Goal: Submit feedback/report problem: Submit feedback/report problem

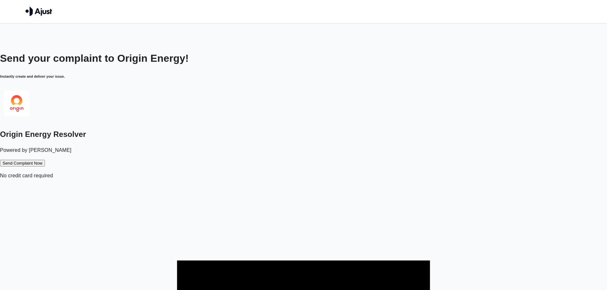
click at [45, 160] on button "Send Complaint Now" at bounding box center [22, 163] width 45 height 7
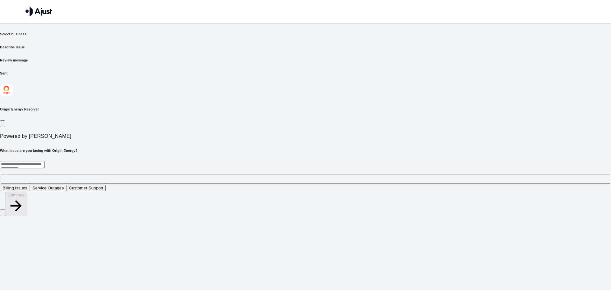
click at [196, 37] on h6 "Select business" at bounding box center [305, 34] width 611 height 5
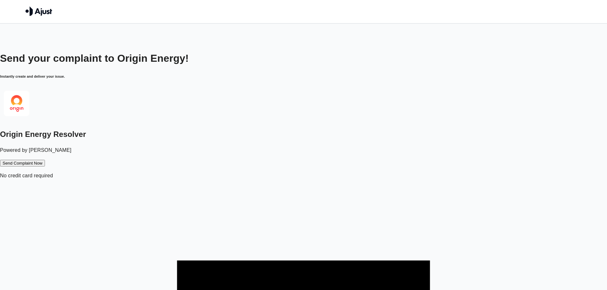
click at [45, 160] on button "Send Complaint Now" at bounding box center [22, 163] width 45 height 7
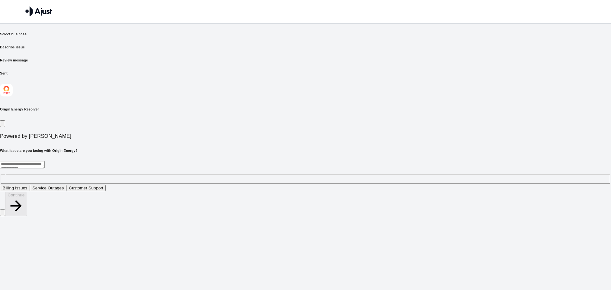
click at [67, 185] on button "Service Outages" at bounding box center [48, 188] width 37 height 7
click at [27, 216] on button "Continue" at bounding box center [16, 204] width 22 height 25
click at [37, 185] on button "[DATE]" at bounding box center [27, 188] width 18 height 7
click at [27, 216] on button "Continue" at bounding box center [16, 204] width 22 height 25
click at [239, 161] on div "* ​" at bounding box center [305, 172] width 611 height 23
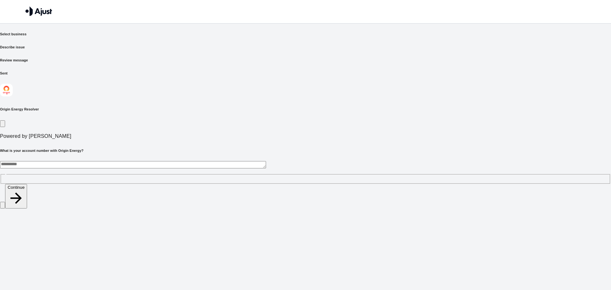
click at [27, 209] on button "Continue" at bounding box center [16, 196] width 22 height 25
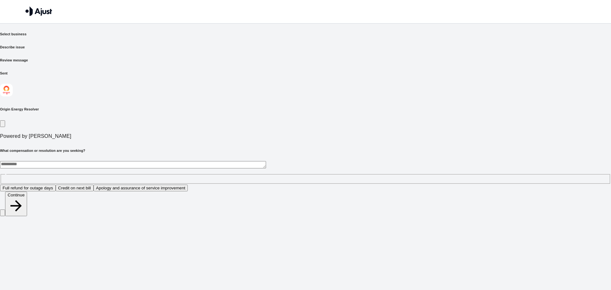
click at [47, 7] on img at bounding box center [38, 11] width 27 height 10
